Goal: Transaction & Acquisition: Subscribe to service/newsletter

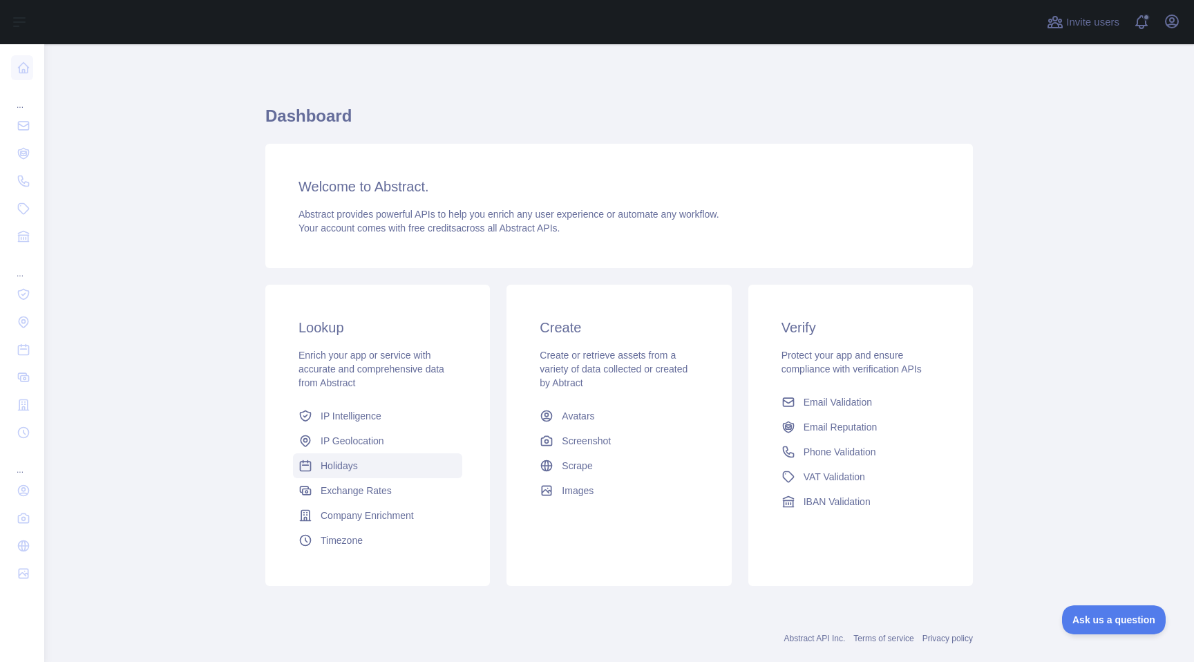
click at [357, 462] on span "Holidays" at bounding box center [339, 466] width 37 height 14
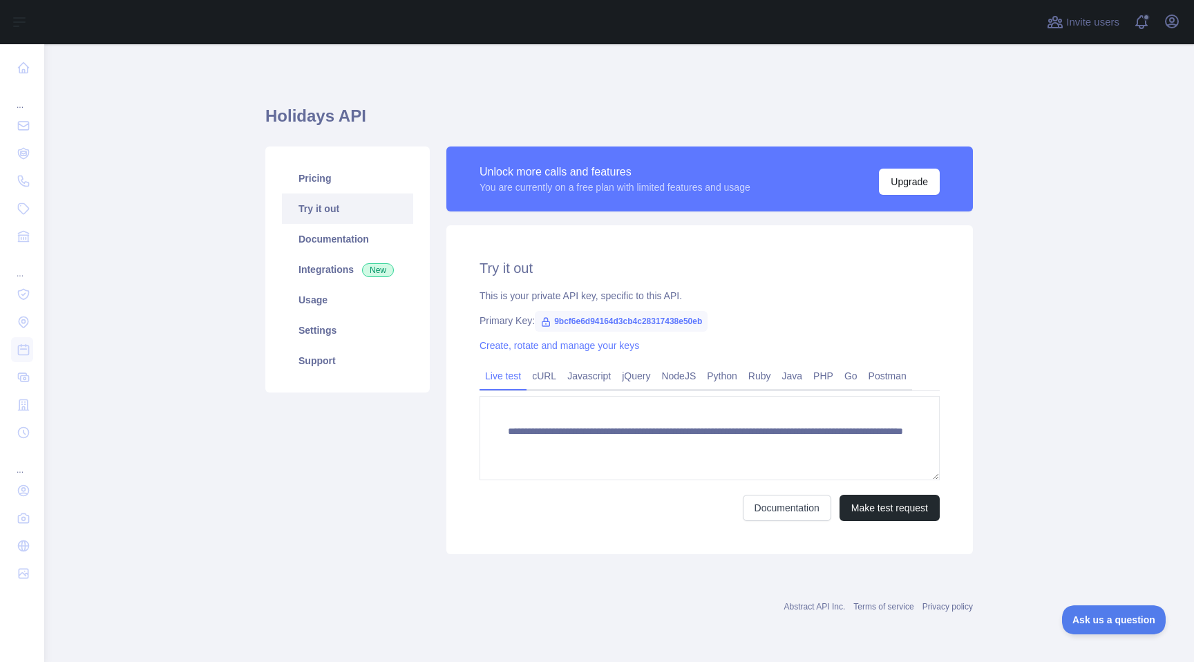
click at [630, 317] on span "9bcf6e6d94164d3cb4c28317438e50eb" at bounding box center [621, 321] width 173 height 21
click at [910, 186] on button "Upgrade" at bounding box center [909, 182] width 61 height 26
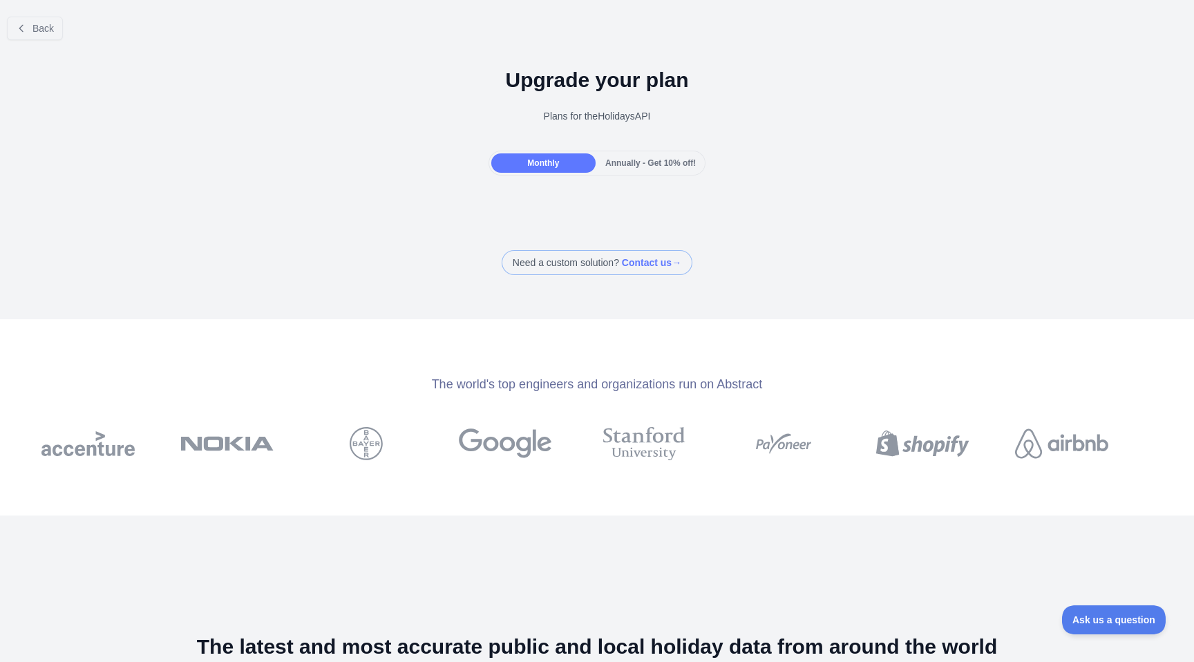
click at [648, 167] on span "Annually - Get 10% off!" at bounding box center [650, 163] width 91 height 10
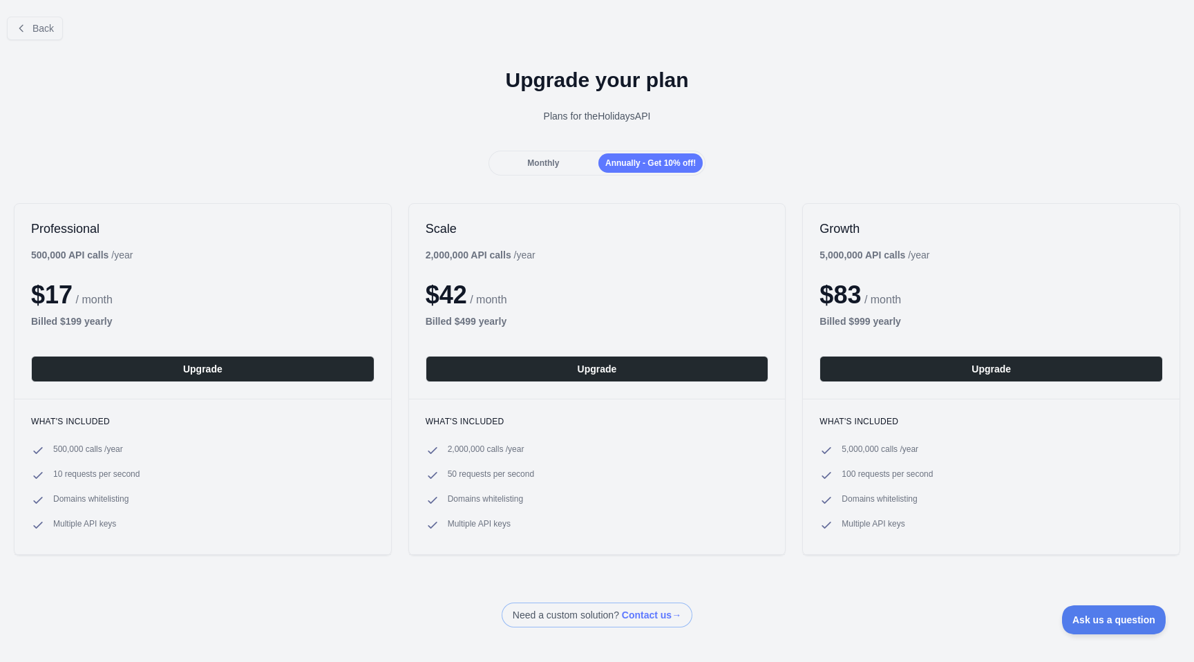
click at [656, 614] on span at bounding box center [597, 615] width 191 height 25
click at [554, 162] on span "Monthly" at bounding box center [543, 163] width 32 height 10
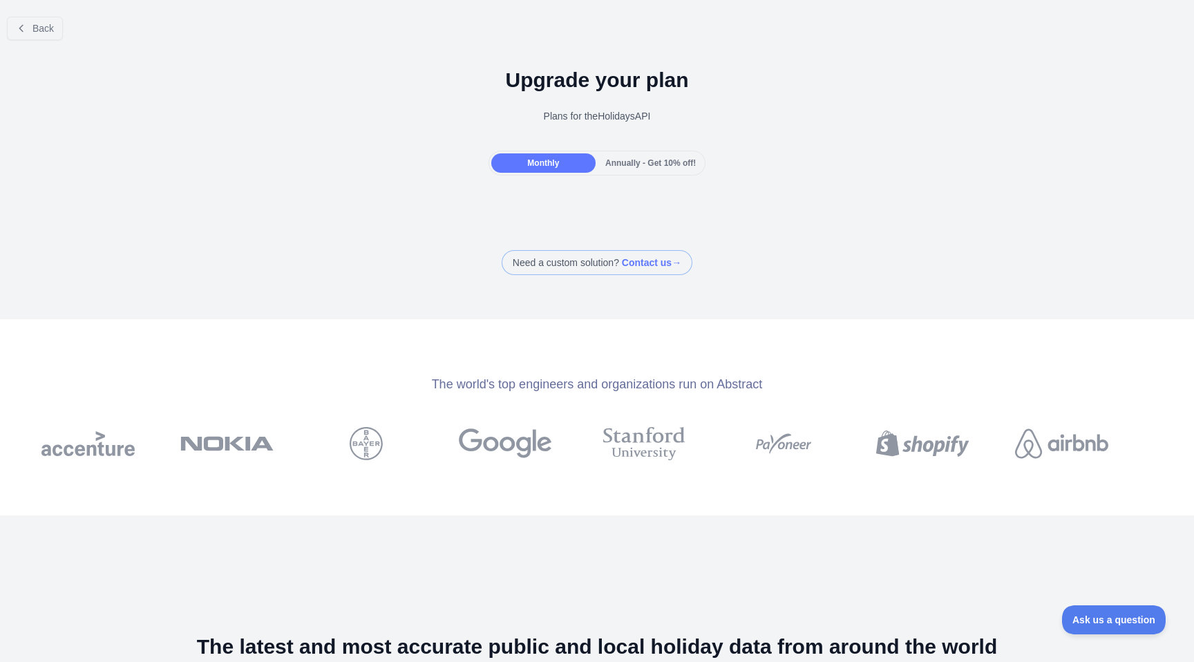
click at [596, 113] on div "Plans for the Holidays API" at bounding box center [597, 116] width 1172 height 14
click at [46, 38] on button "Back" at bounding box center [35, 29] width 56 height 24
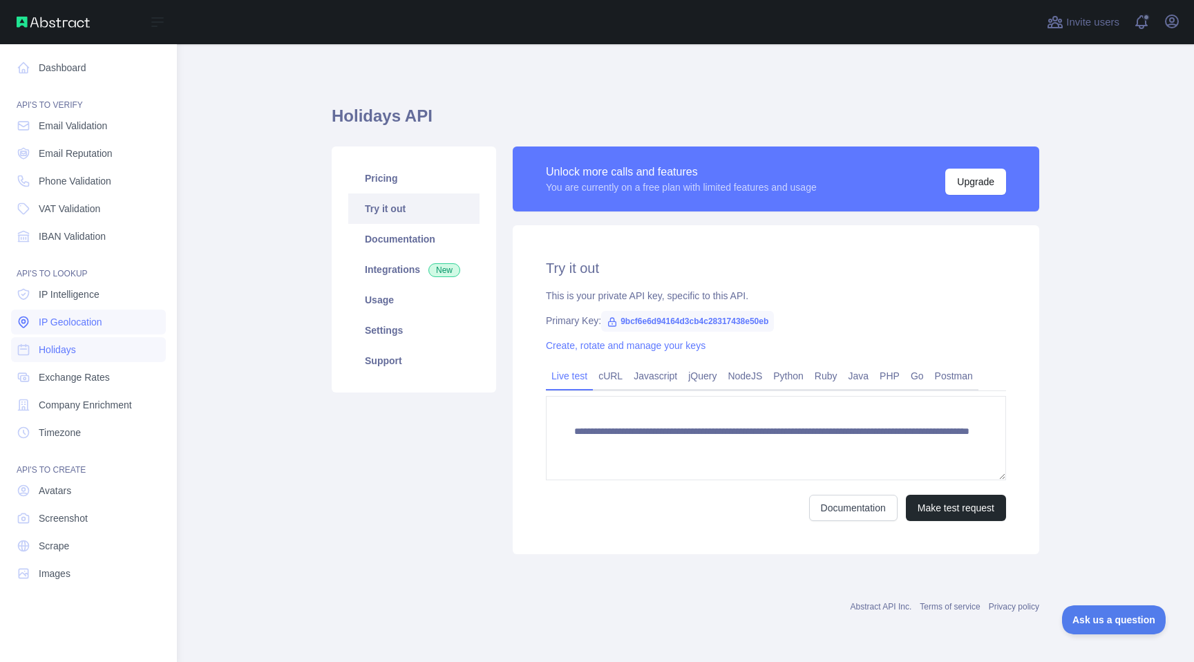
click at [96, 314] on link "IP Geolocation" at bounding box center [88, 322] width 155 height 25
click at [91, 285] on link "IP Intelligence" at bounding box center [88, 294] width 155 height 25
click at [82, 124] on span "Email Validation" at bounding box center [73, 126] width 68 height 14
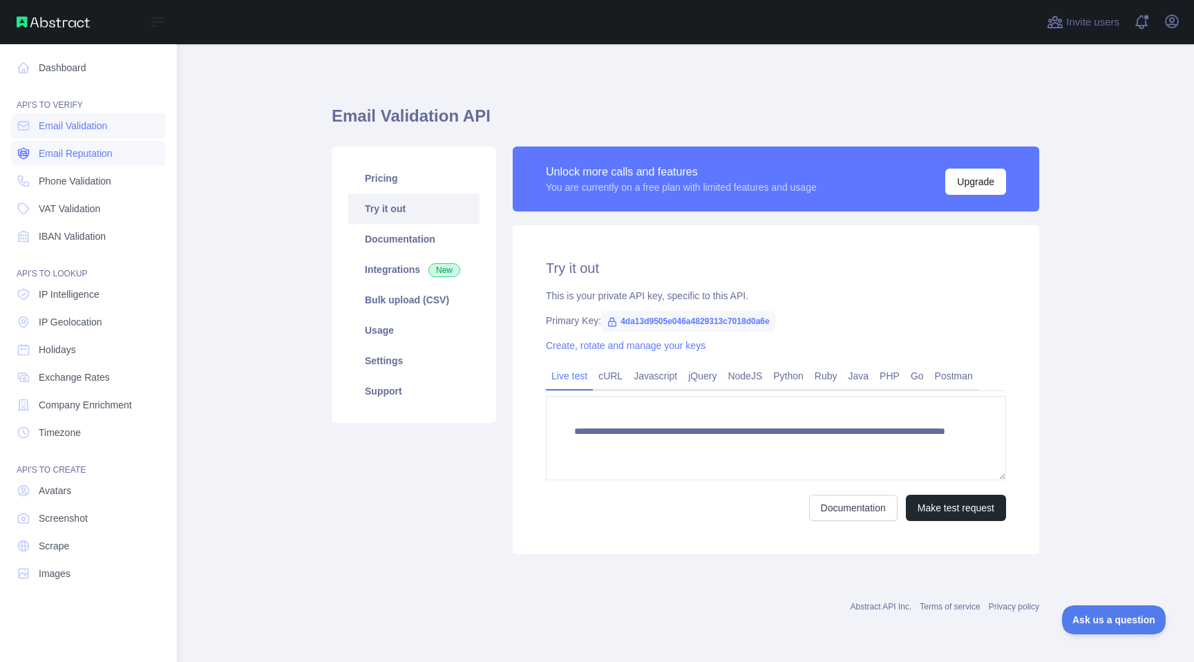
click at [83, 152] on span "Email Reputation" at bounding box center [76, 154] width 74 height 14
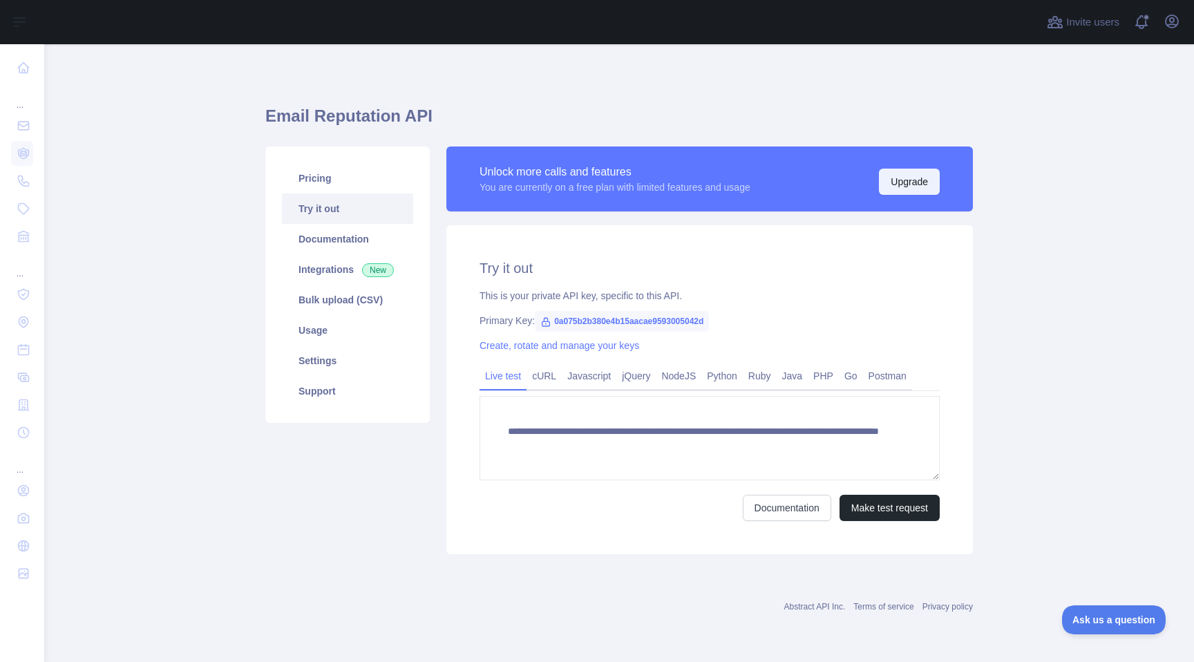
click at [898, 185] on button "Upgrade" at bounding box center [909, 182] width 61 height 26
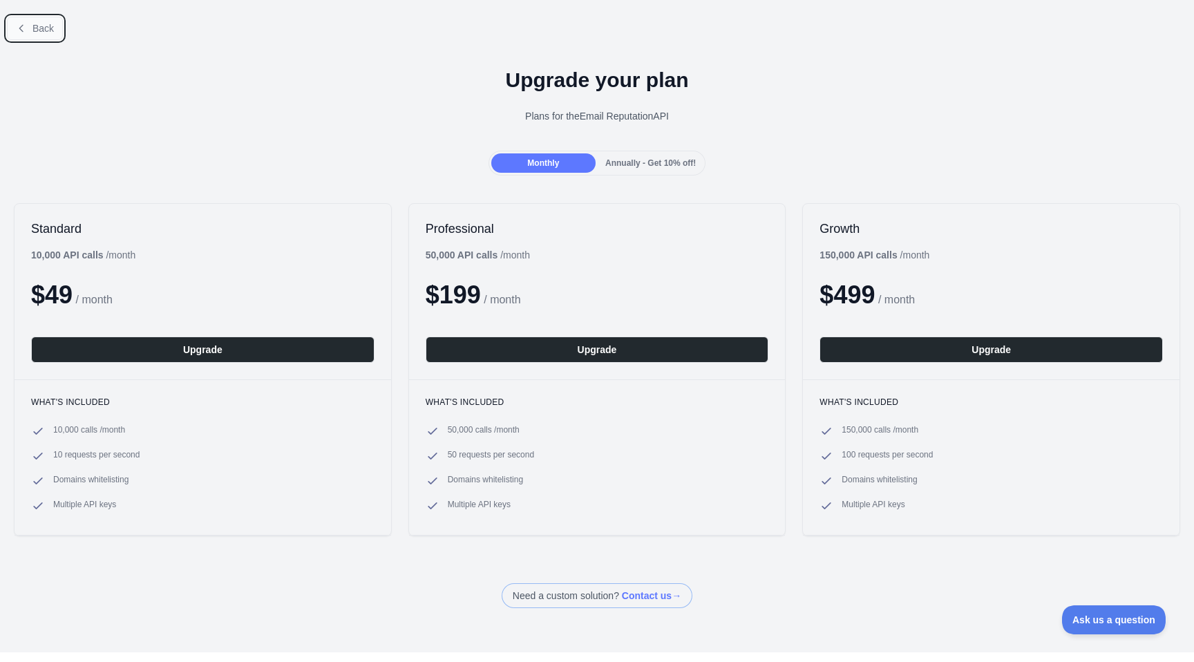
click at [42, 25] on span "Back" at bounding box center [42, 28] width 21 height 11
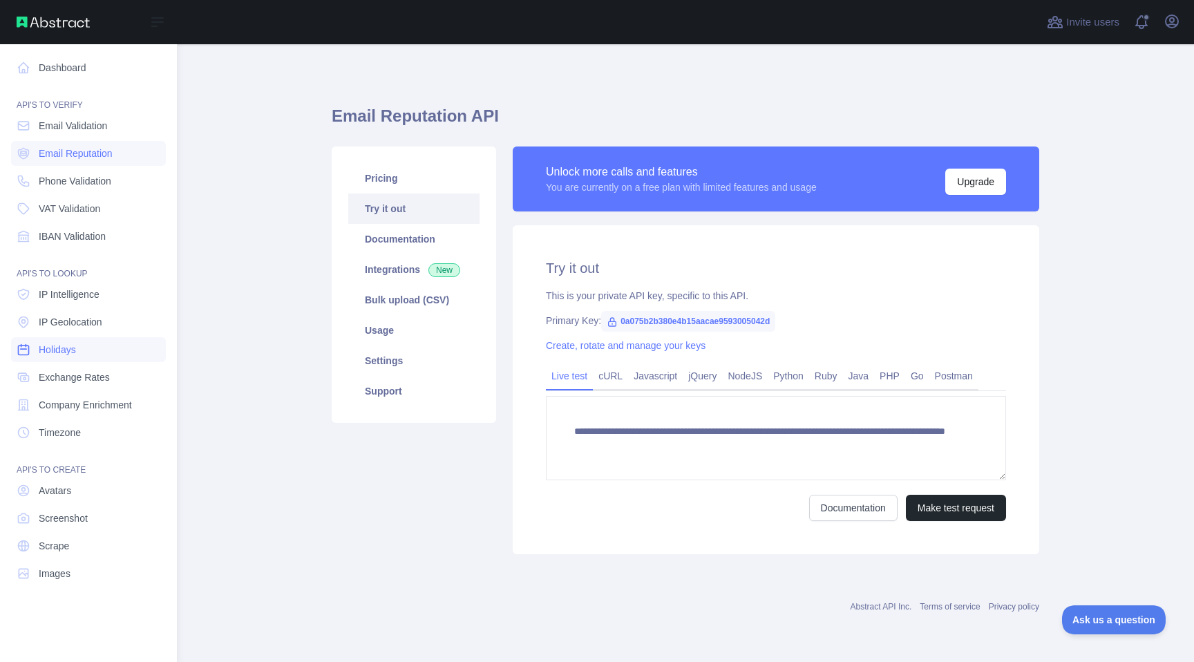
click at [86, 345] on link "Holidays" at bounding box center [88, 349] width 155 height 25
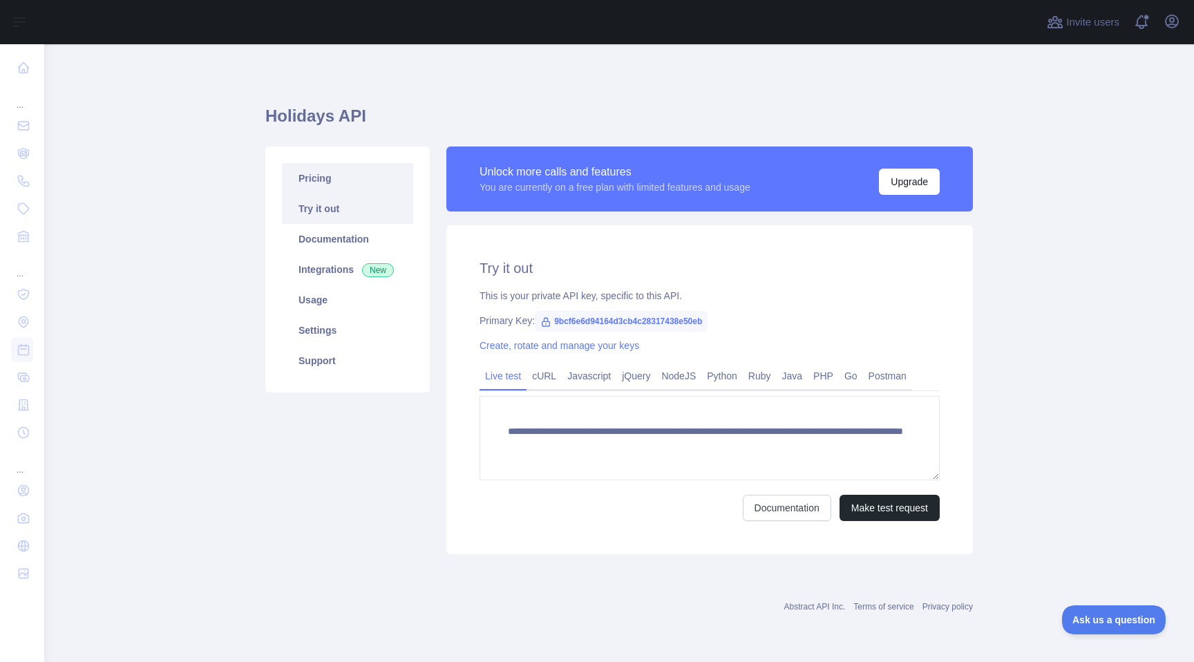
click at [348, 180] on link "Pricing" at bounding box center [347, 178] width 131 height 30
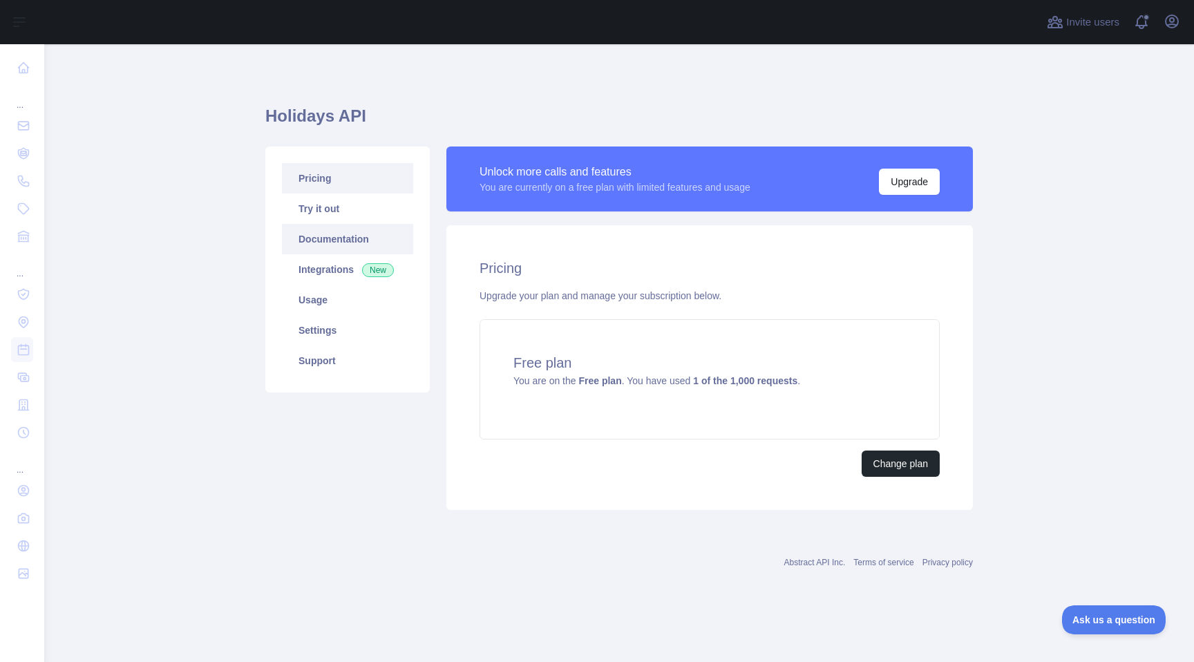
click at [335, 241] on link "Documentation" at bounding box center [347, 239] width 131 height 30
click at [764, 388] on div "Free plan You are on the Free plan . You have used 1 of the 1,000 requests ." at bounding box center [710, 379] width 460 height 120
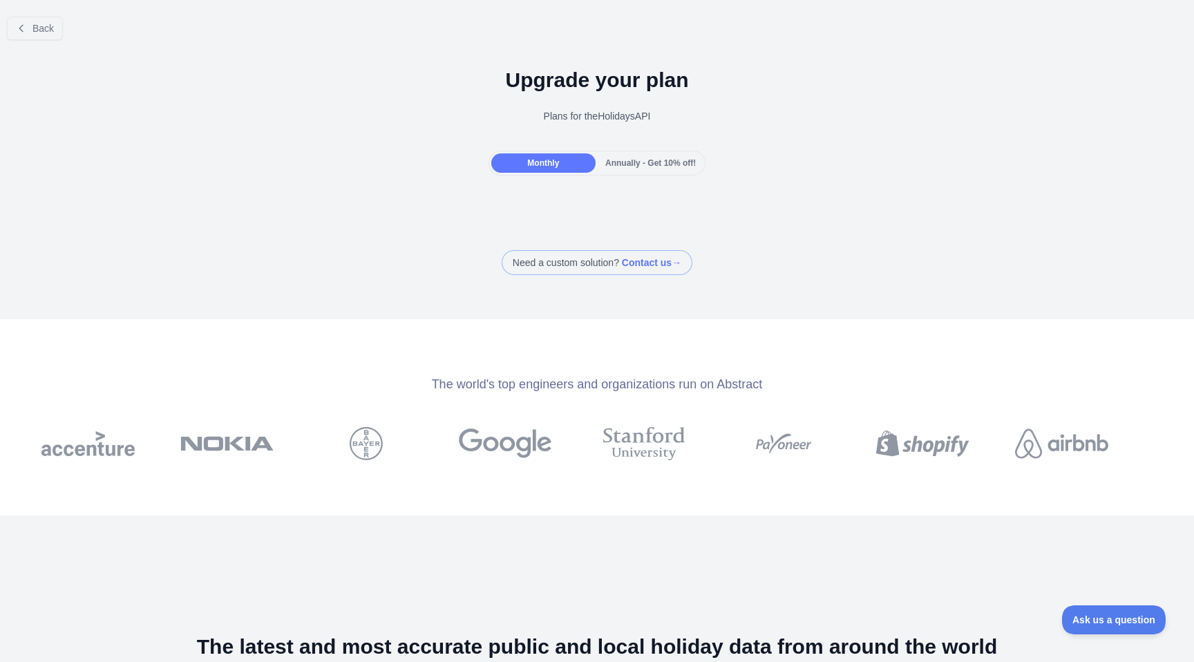
click at [544, 169] on div "Monthly" at bounding box center [543, 162] width 104 height 19
click at [39, 39] on button "Back" at bounding box center [35, 29] width 56 height 24
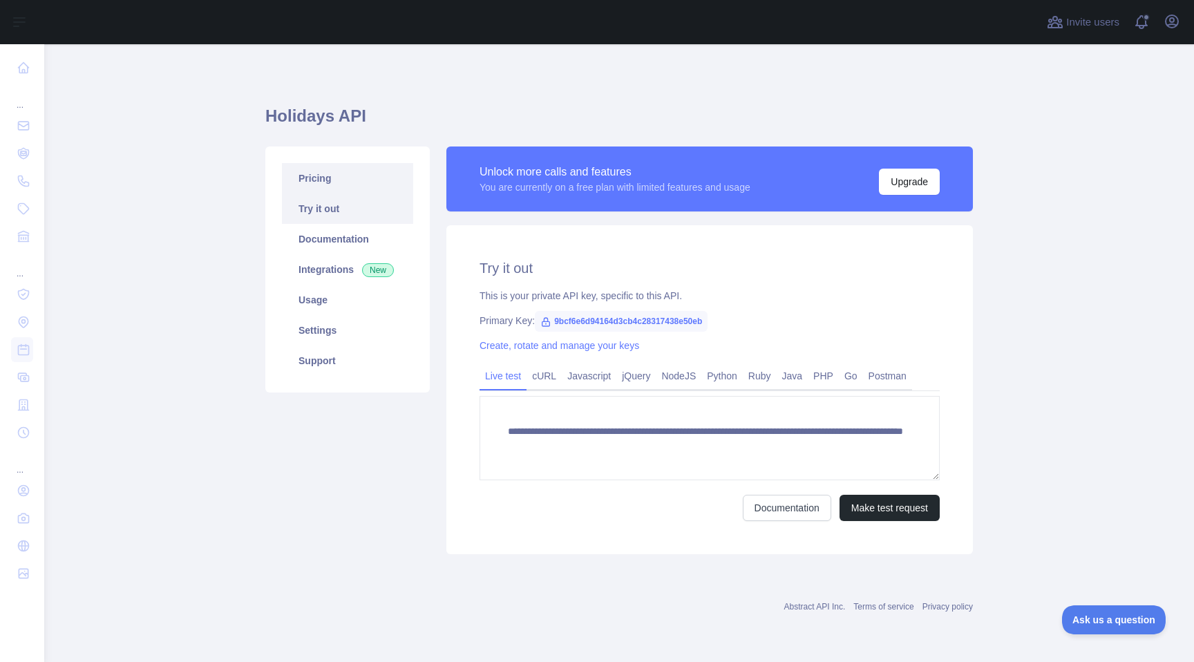
click at [323, 173] on link "Pricing" at bounding box center [347, 178] width 131 height 30
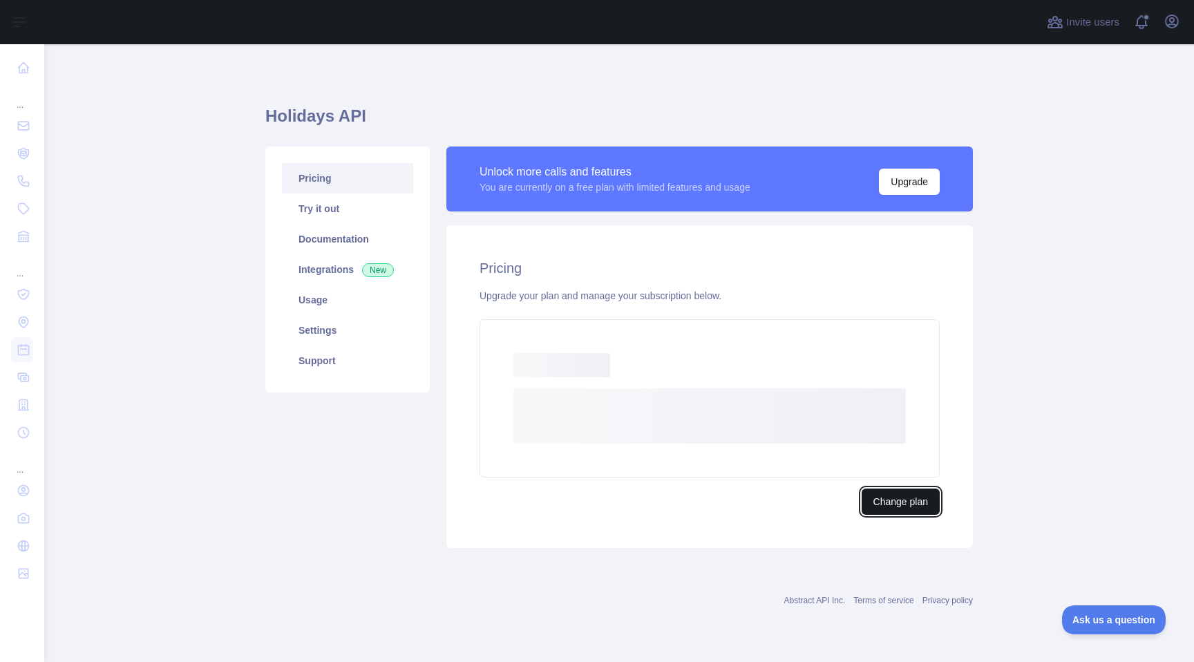
click at [885, 504] on button "Change plan" at bounding box center [901, 502] width 78 height 26
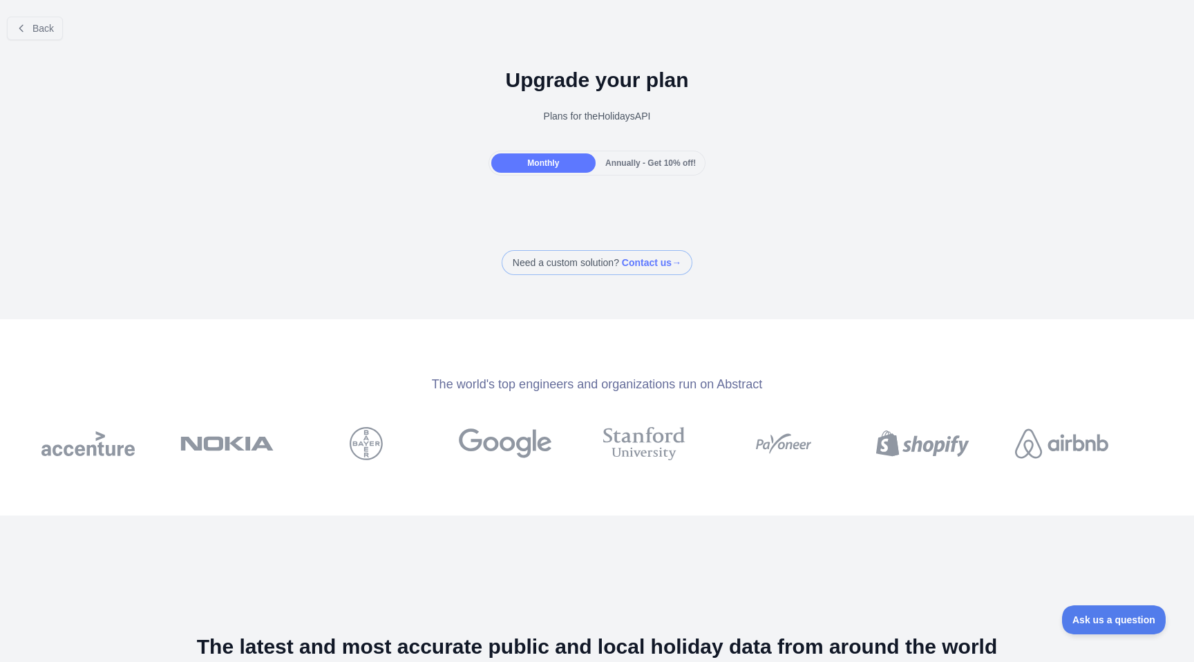
click at [651, 169] on div "Annually - Get 10% off!" at bounding box center [651, 162] width 104 height 19
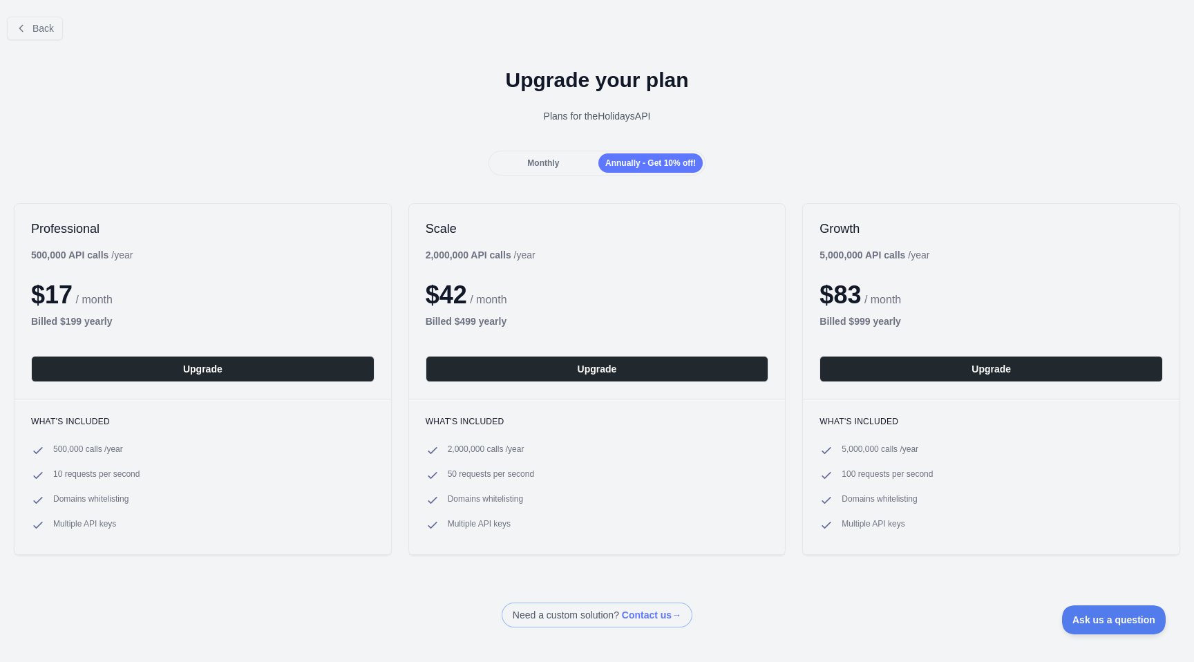
click at [153, 283] on div "$ 17 / month" at bounding box center [203, 295] width 344 height 28
